Goal: Task Accomplishment & Management: Use online tool/utility

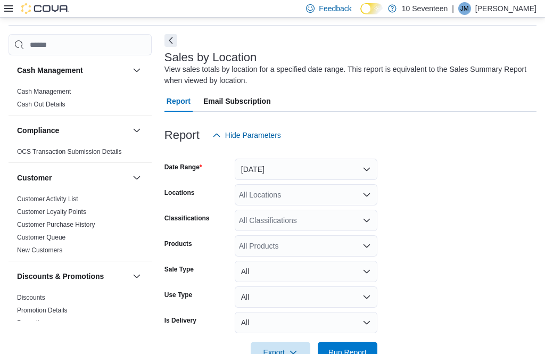
scroll to position [40, 0]
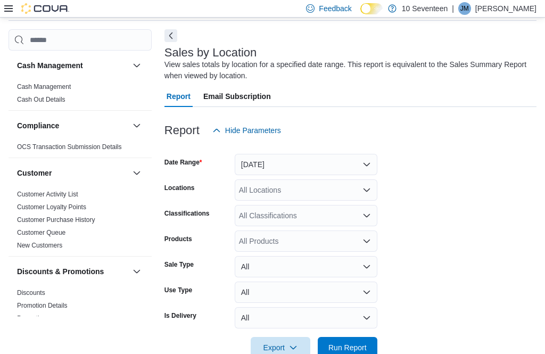
click at [357, 354] on span "Run Report" at bounding box center [347, 347] width 47 height 21
click at [363, 354] on span "Run Report" at bounding box center [347, 347] width 47 height 21
click at [369, 353] on span "Run Report" at bounding box center [347, 347] width 47 height 21
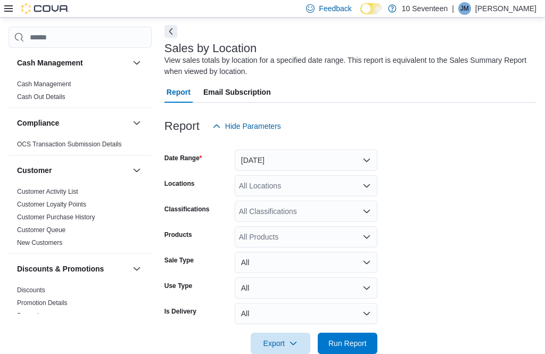
scroll to position [0, 0]
